Goal: Task Accomplishment & Management: Use online tool/utility

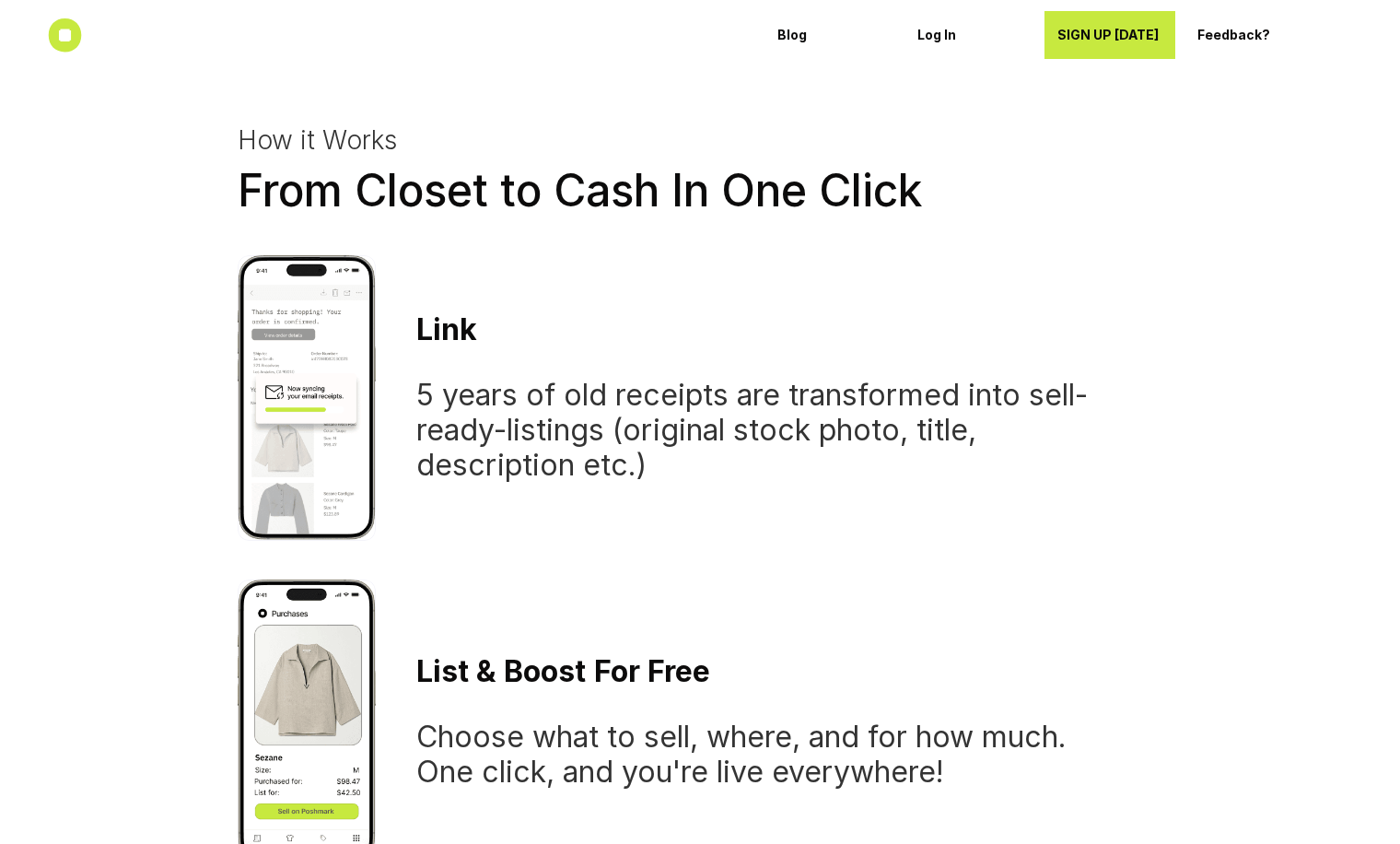
scroll to position [1246, 0]
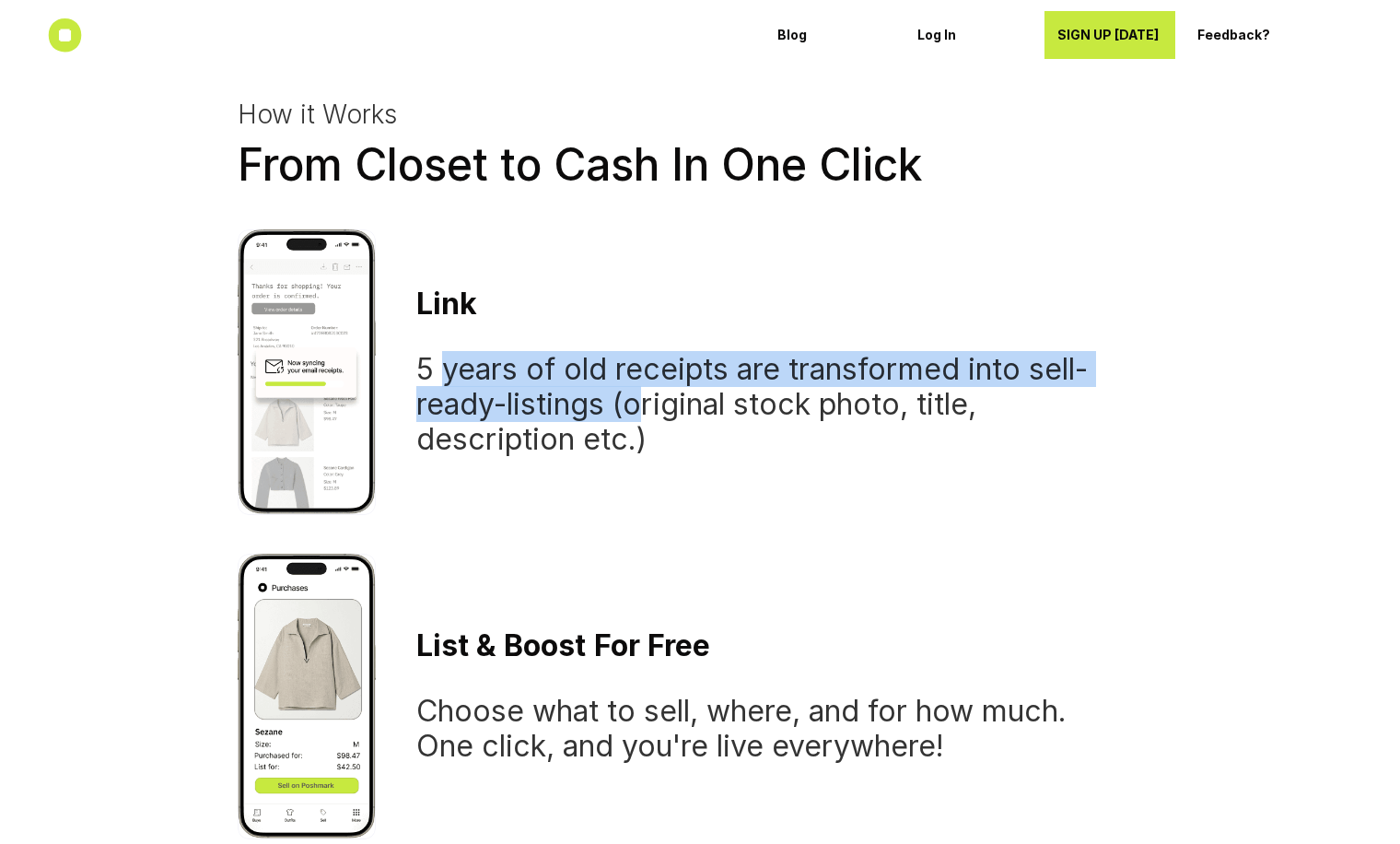
drag, startPoint x: 450, startPoint y: 369, endPoint x: 641, endPoint y: 409, distance: 195.1
click at [641, 409] on h3 "5 years of old receipts are transformed into sell-ready-listings (original stoc…" at bounding box center [773, 403] width 713 height 106
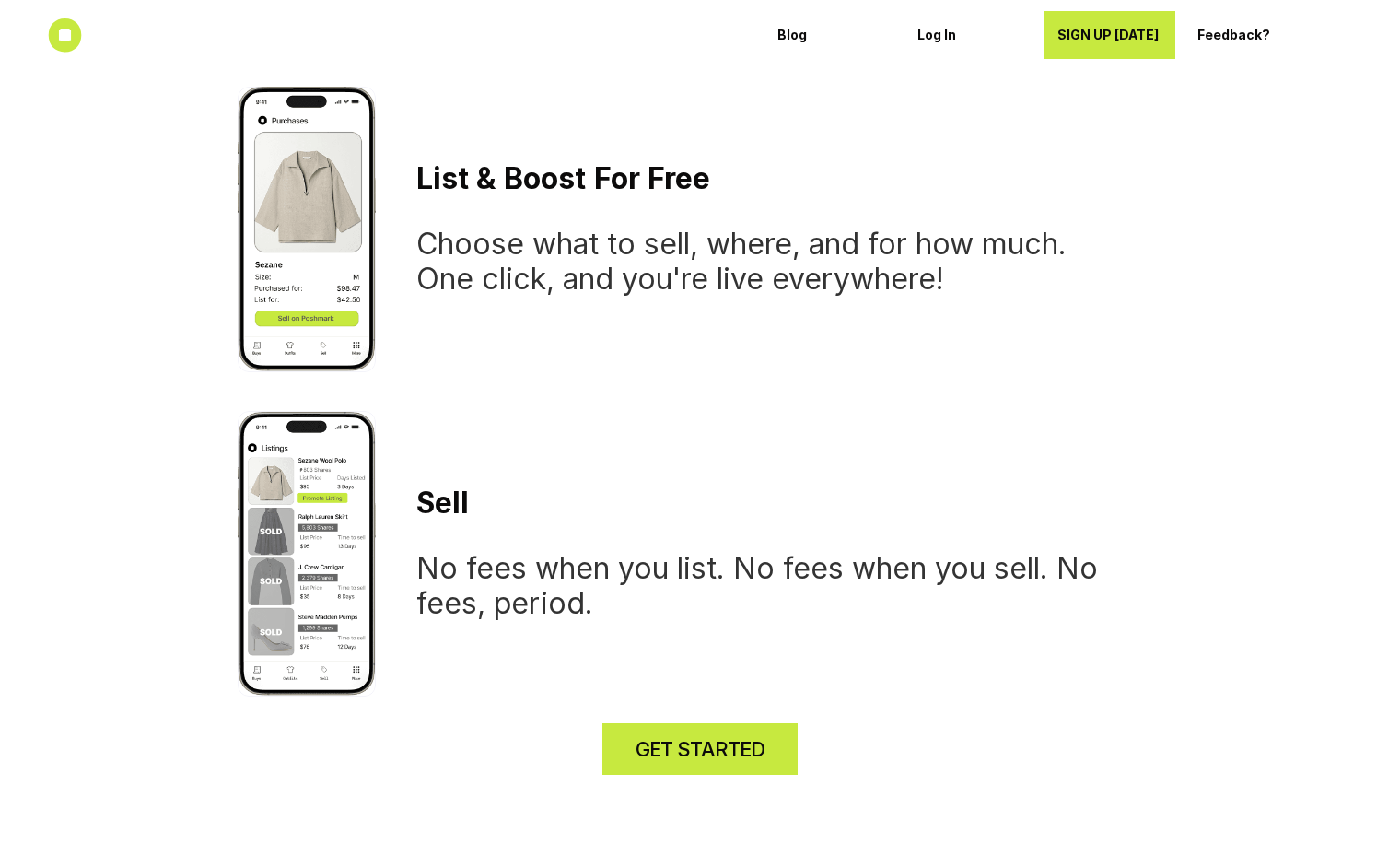
scroll to position [1720, 0]
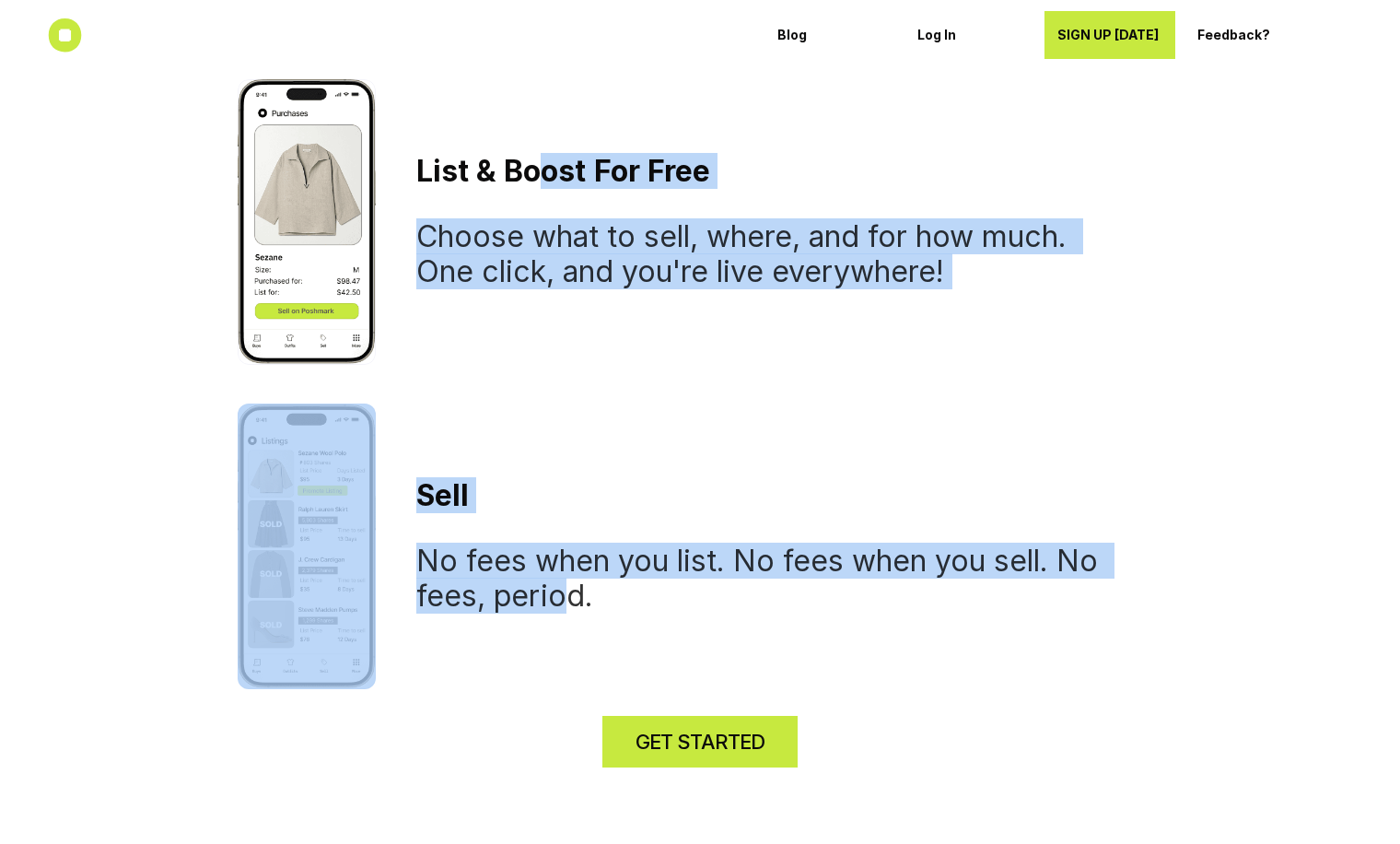
drag, startPoint x: 540, startPoint y: 160, endPoint x: 572, endPoint y: 612, distance: 453.1
click at [570, 611] on div "How it Works From Closet to Cash In One Click L i n k 5 years of old receipts a…" at bounding box center [700, 157] width 926 height 1064
click at [945, 42] on p "Log In" at bounding box center [969, 35] width 105 height 16
